Goal: Navigation & Orientation: Find specific page/section

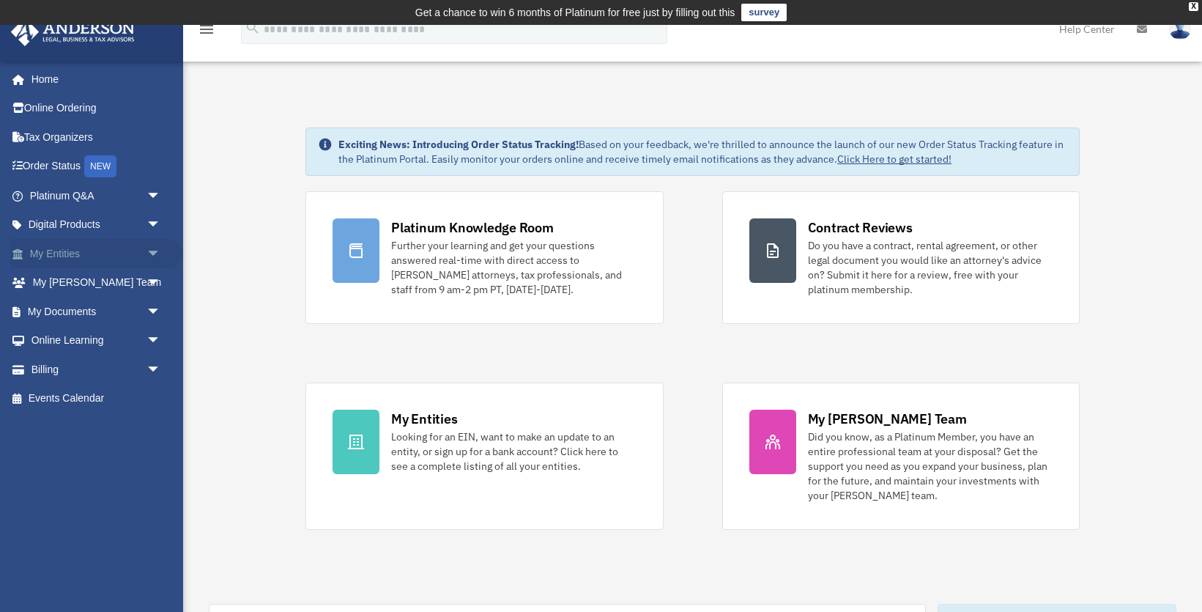
click at [156, 251] on span "arrow_drop_down" at bounding box center [160, 254] width 29 height 30
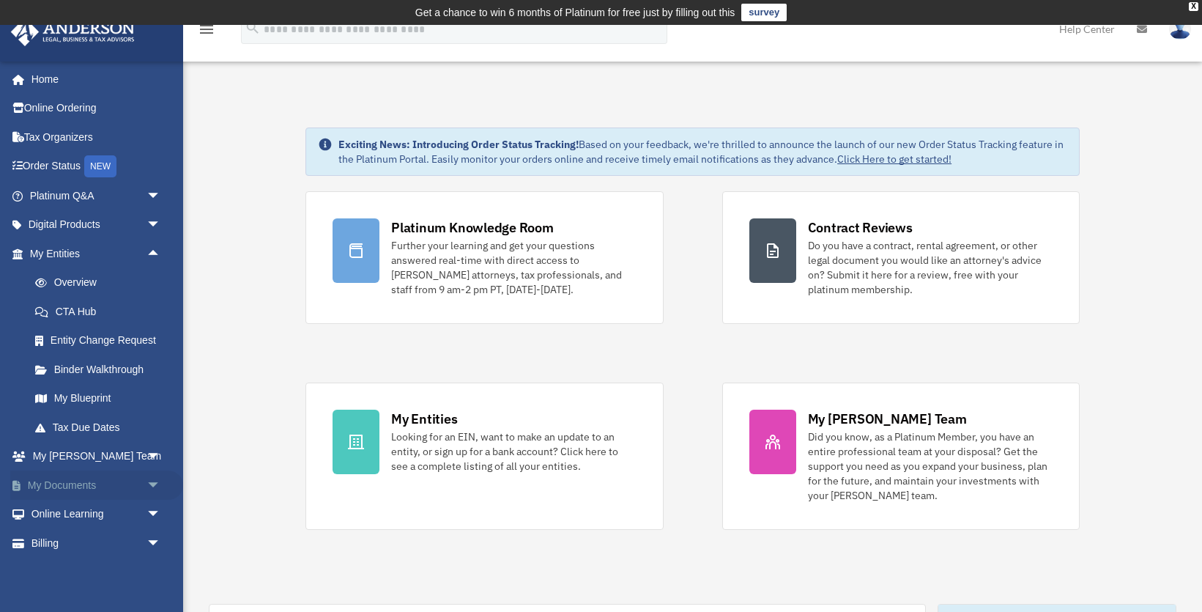
click at [152, 484] on span "arrow_drop_down" at bounding box center [160, 485] width 29 height 30
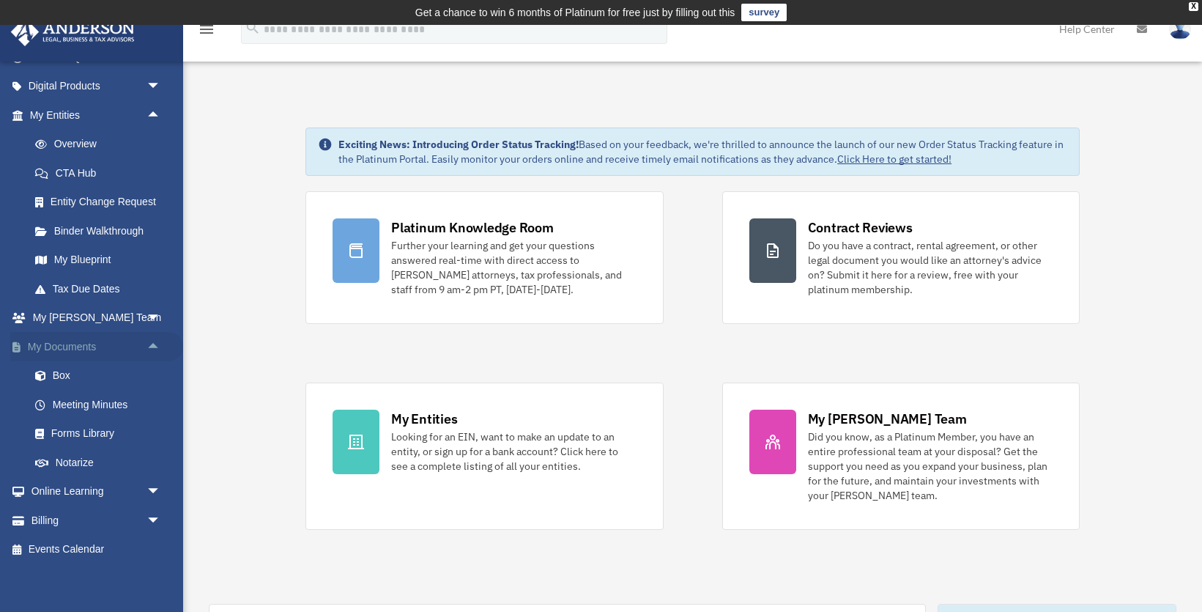
scroll to position [143, 0]
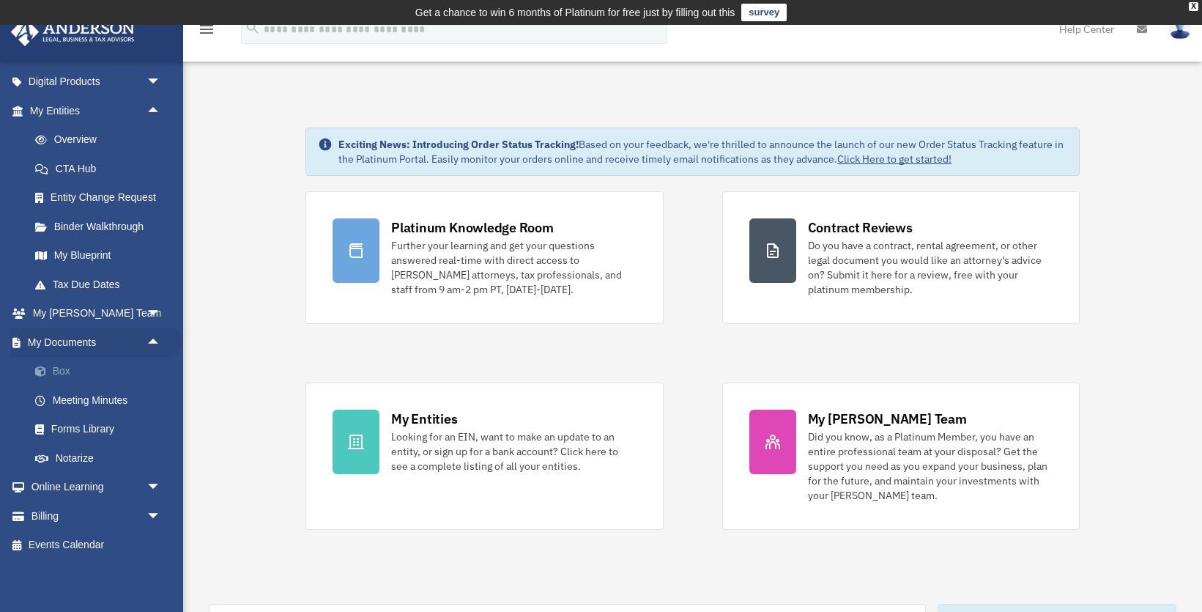
click at [56, 369] on link "Box" at bounding box center [102, 371] width 163 height 29
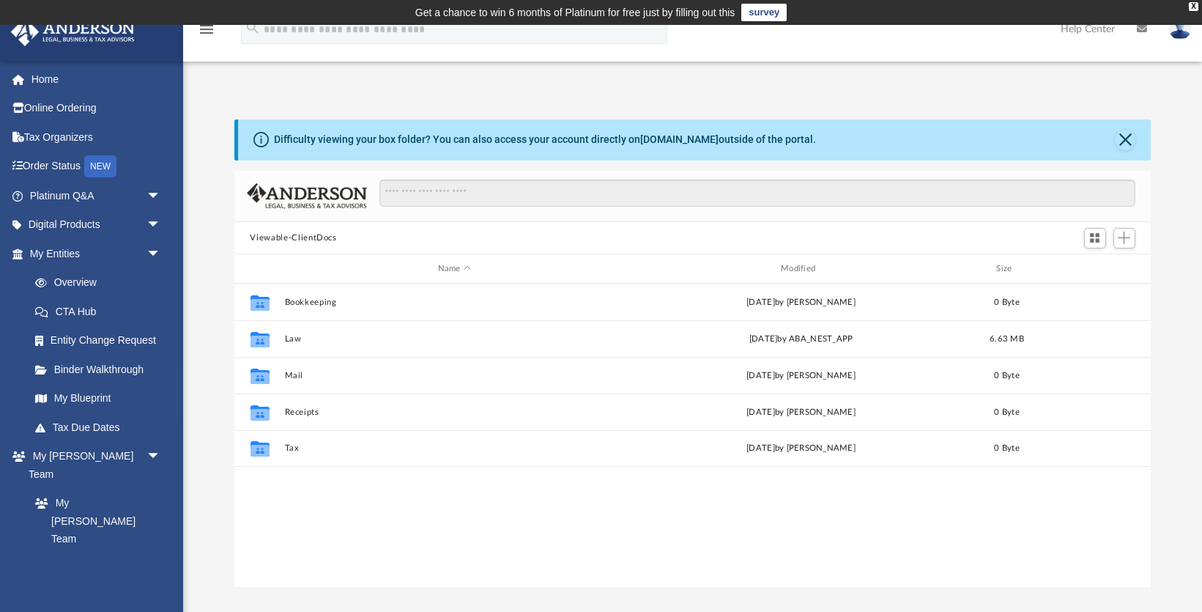
scroll to position [333, 917]
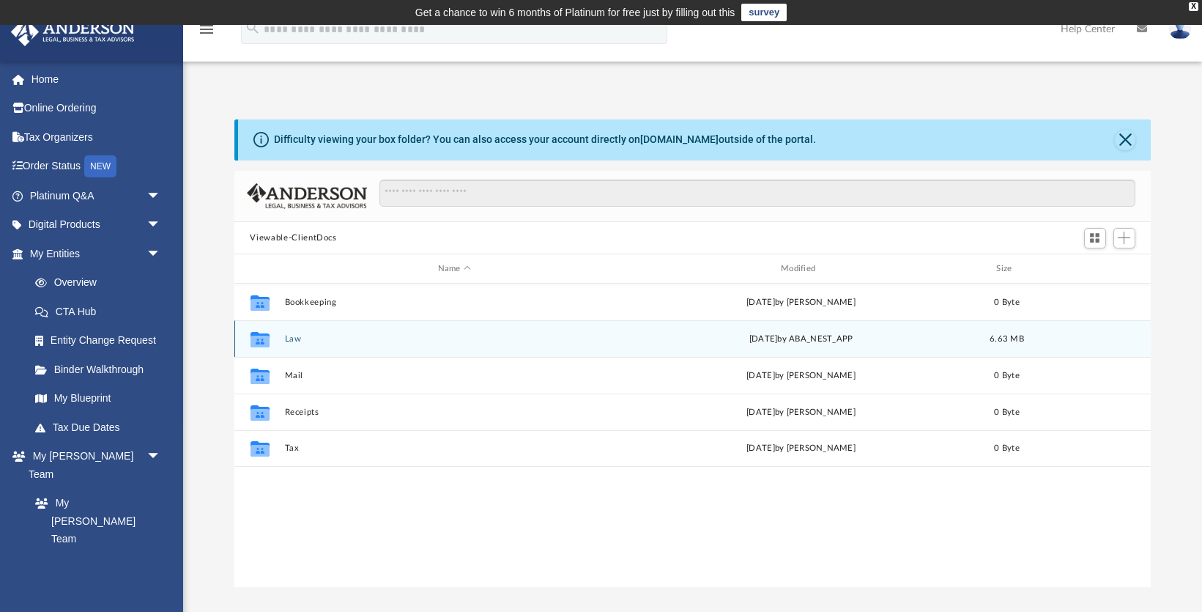
click at [257, 341] on icon "grid" at bounding box center [259, 339] width 19 height 15
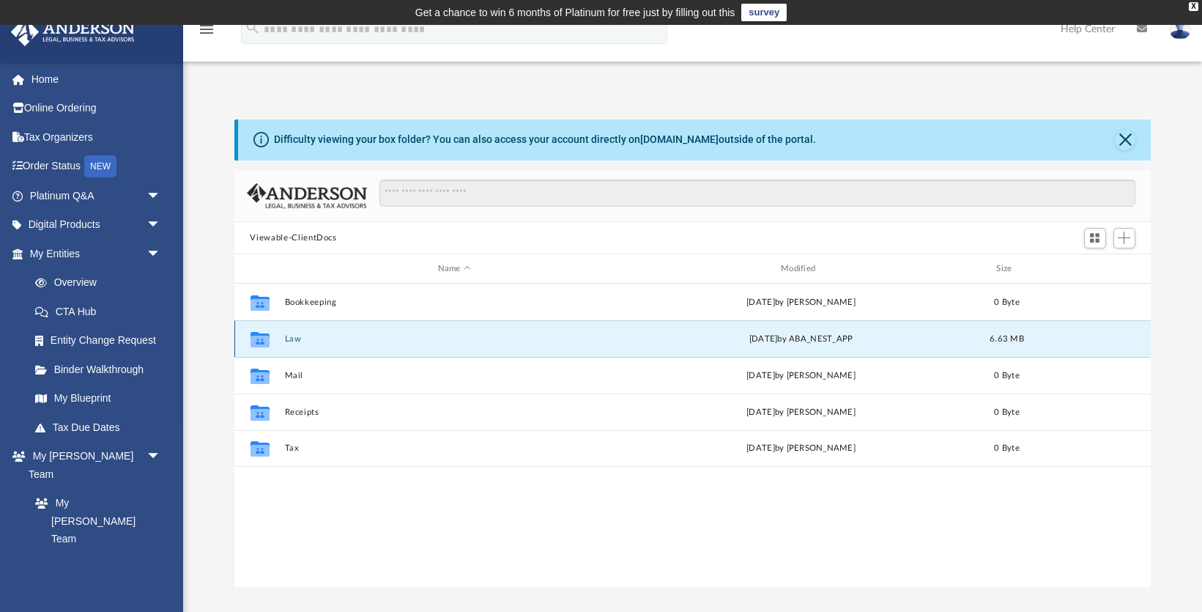
click at [257, 341] on icon "grid" at bounding box center [259, 339] width 19 height 15
click at [831, 338] on div "[DATE] by ABA_NEST_APP" at bounding box center [801, 339] width 340 height 13
click at [1014, 335] on span "6.63 MB" at bounding box center [1007, 339] width 34 height 8
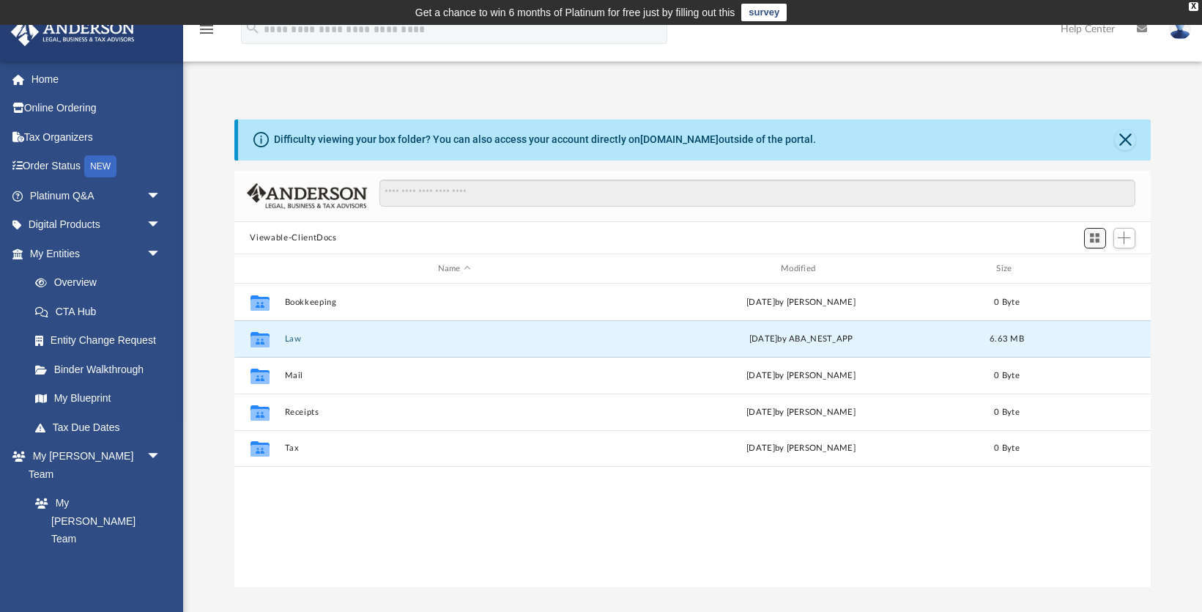
click at [1098, 237] on span "Switch to Grid View" at bounding box center [1094, 237] width 12 height 12
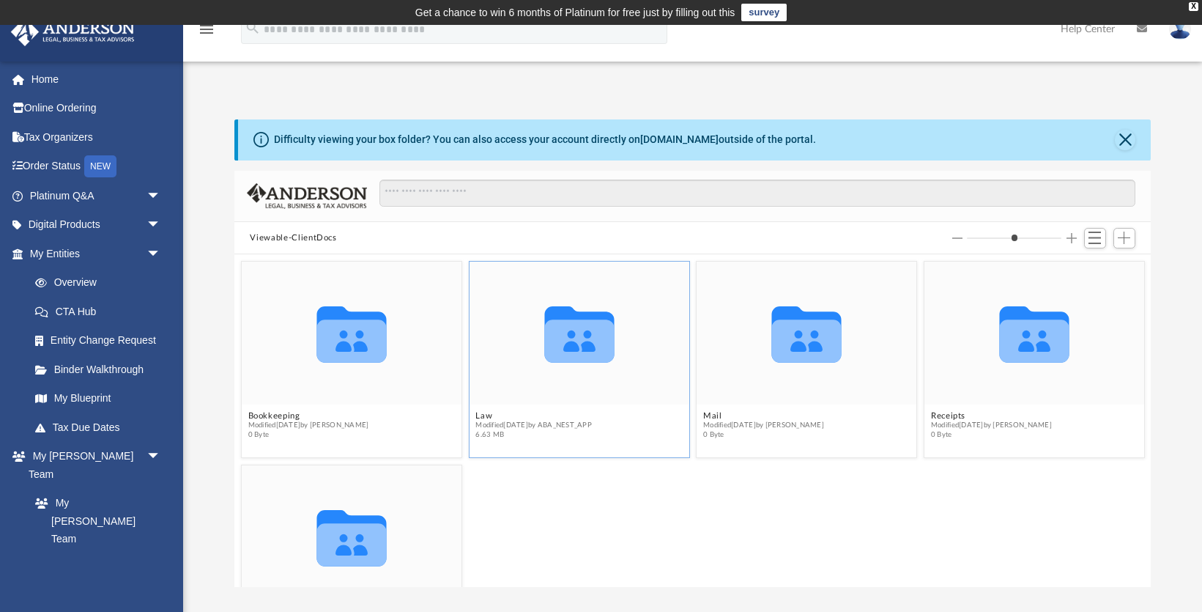
click at [563, 372] on icon "Collaborated Folder" at bounding box center [579, 333] width 132 height 86
click at [576, 335] on icon "grid" at bounding box center [579, 340] width 70 height 43
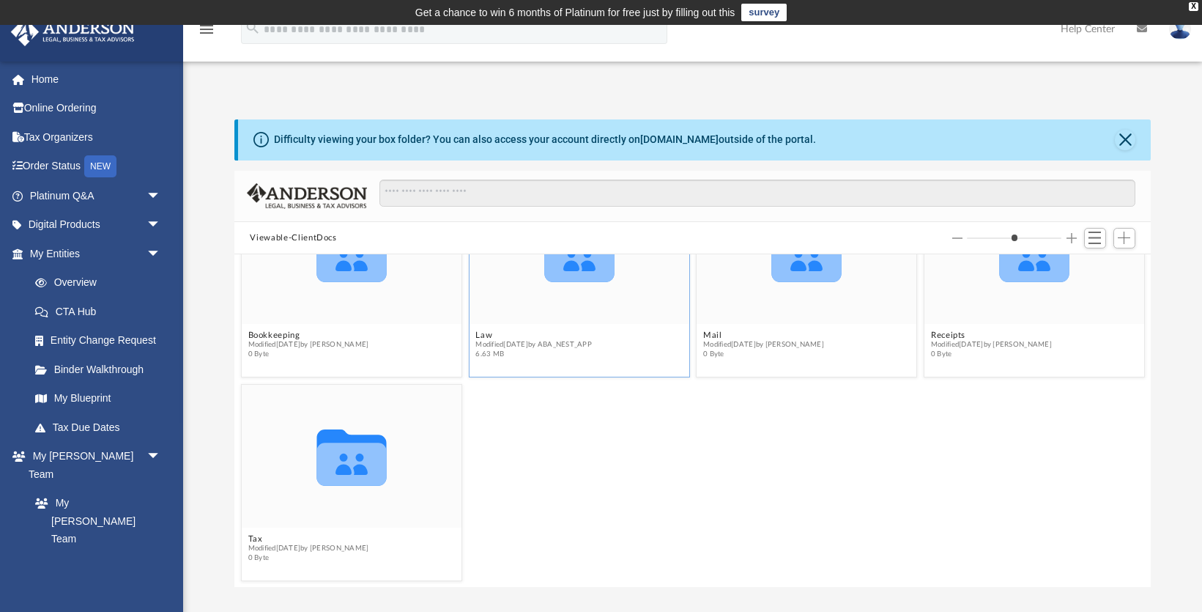
scroll to position [0, 0]
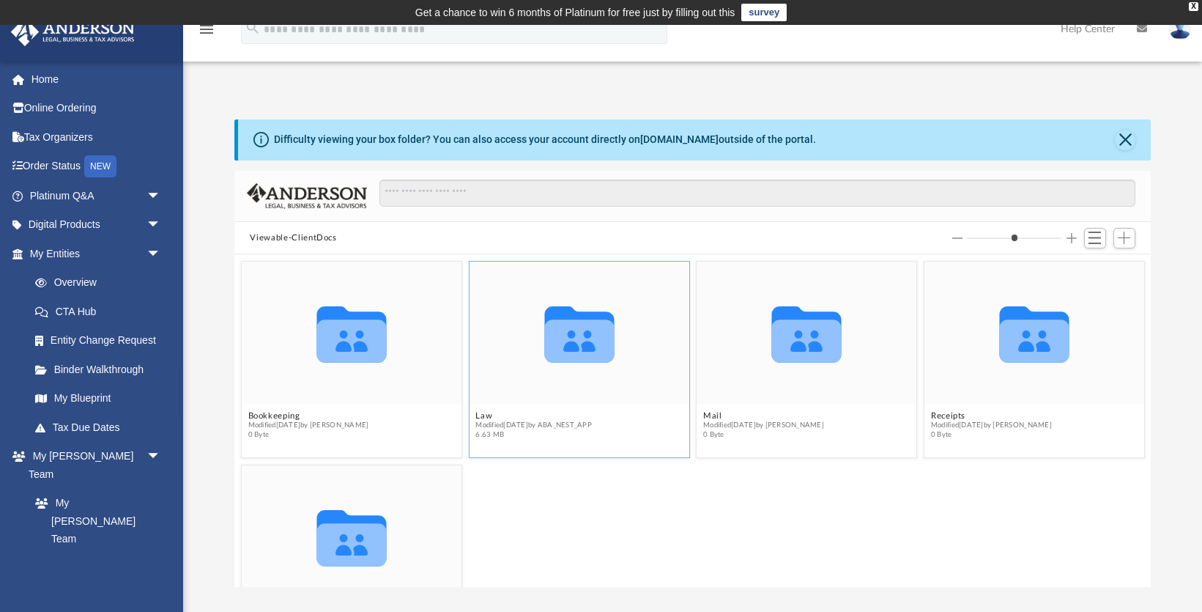
click at [575, 331] on icon "grid" at bounding box center [579, 340] width 70 height 43
click at [152, 193] on span "arrow_drop_down" at bounding box center [160, 196] width 29 height 30
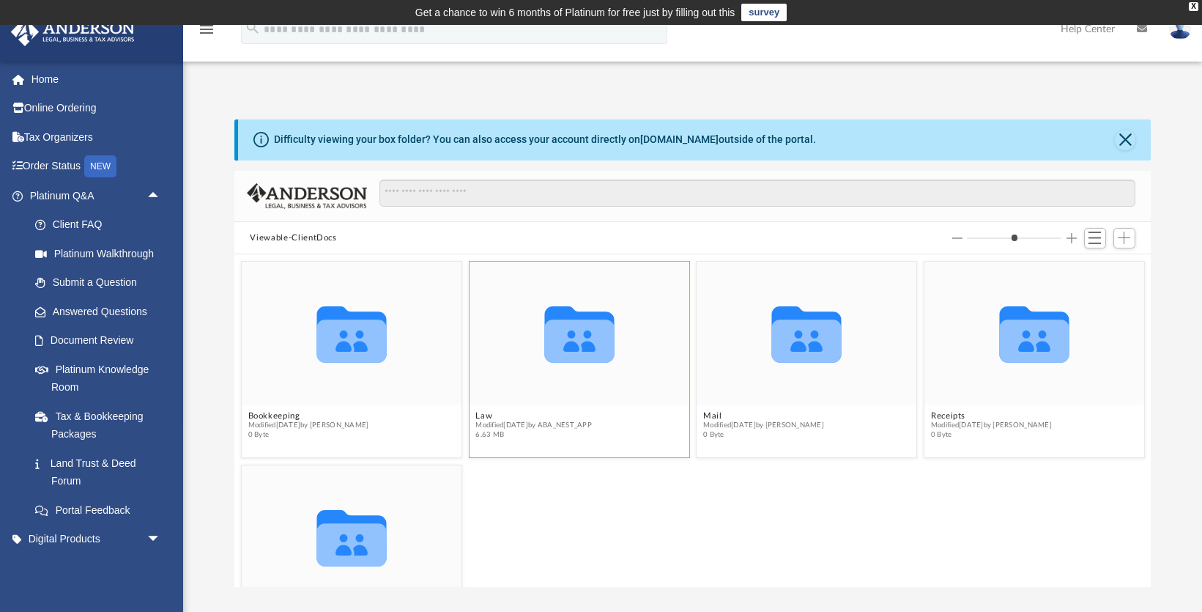
click at [1146, 74] on div "App [EMAIL_ADDRESS][DOMAIN_NAME] Sign Out [EMAIL_ADDRESS][DOMAIN_NAME] Home Onl…" at bounding box center [601, 330] width 1202 height 514
click at [1128, 142] on button "Close" at bounding box center [1125, 140] width 21 height 21
